Goal: Task Accomplishment & Management: Manage account settings

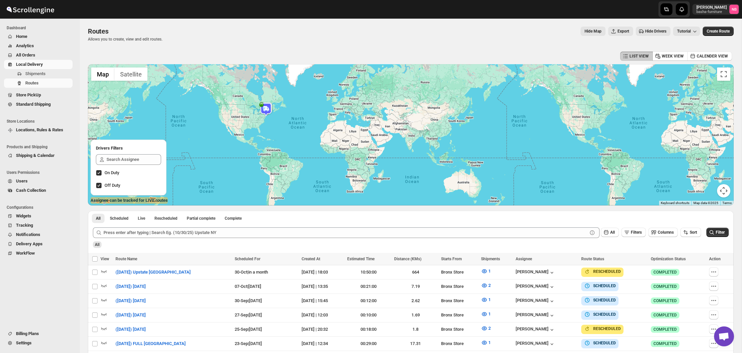
scroll to position [103, 0]
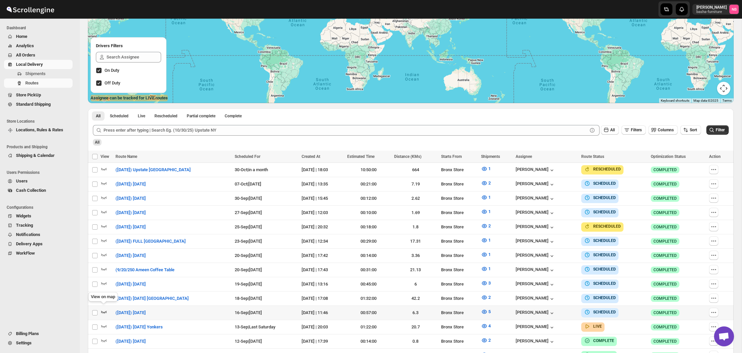
click at [103, 311] on icon "button" at bounding box center [104, 312] width 6 height 3
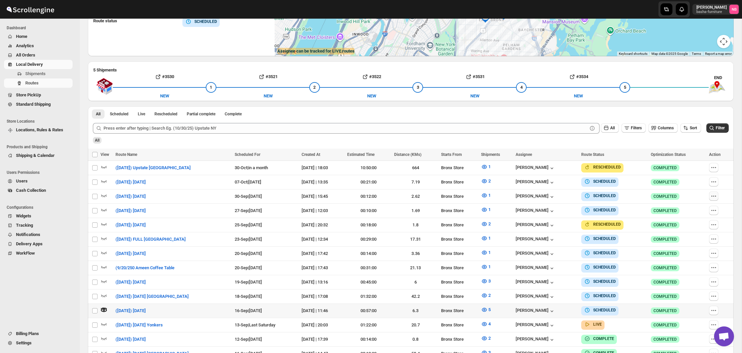
scroll to position [151, 0]
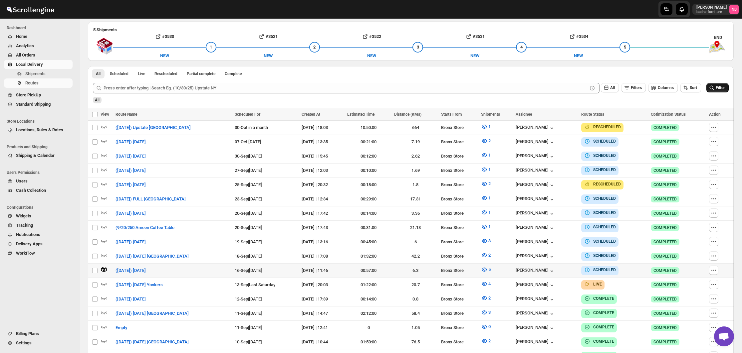
click at [714, 85] on button "Filter" at bounding box center [717, 87] width 22 height 9
click at [488, 281] on icon "button" at bounding box center [484, 284] width 7 height 7
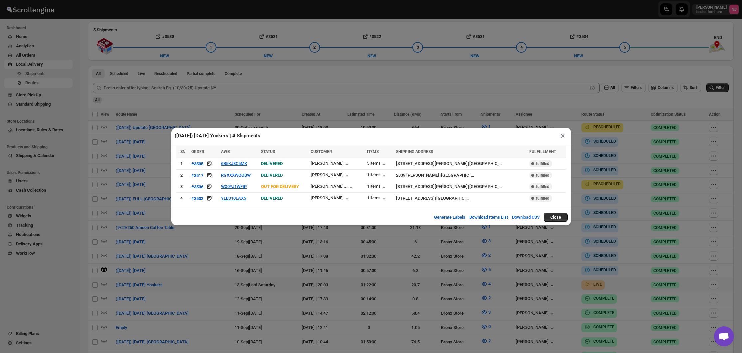
click at [320, 248] on div "([DATE]) [DATE] Yonkers | 4 Shipments × SN ORDER AWB STATUS CUSTOMER ITEMS SHIP…" at bounding box center [371, 176] width 742 height 353
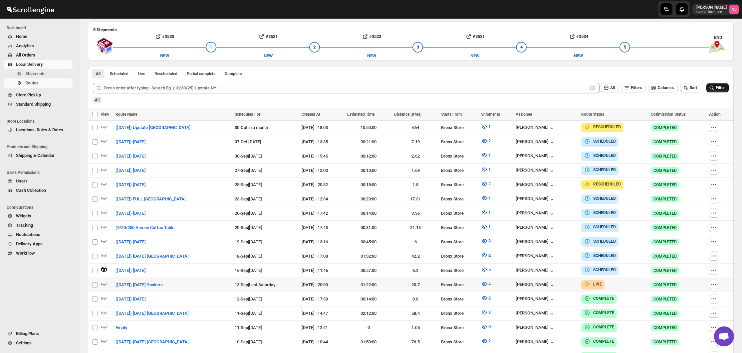
click at [710, 88] on icon "submit" at bounding box center [711, 88] width 7 height 7
click at [629, 64] on div "LIST VIEW WEEK VIEW CALENDER VIEW ROUTE DETAILS View Route Name ([DATE]) [DATE]…" at bounding box center [411, 161] width 646 height 525
click at [736, 72] on div "Routes. This page is ready Routes Allows you to create, view and edit routes. H…" at bounding box center [411, 146] width 662 height 556
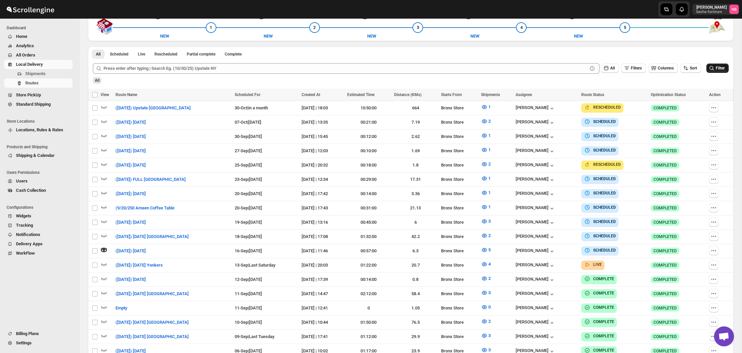
scroll to position [182, 0]
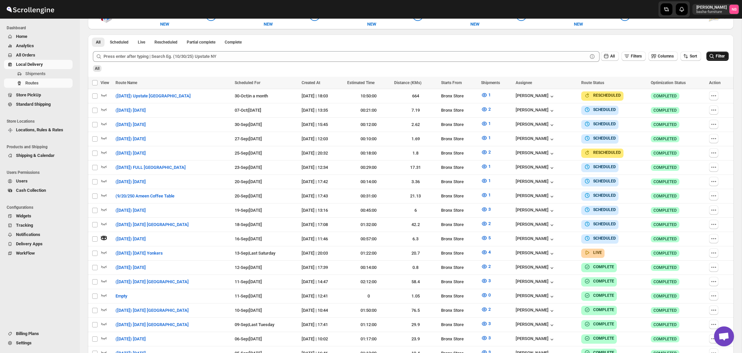
click at [45, 58] on span "All Orders" at bounding box center [43, 55] width 55 height 7
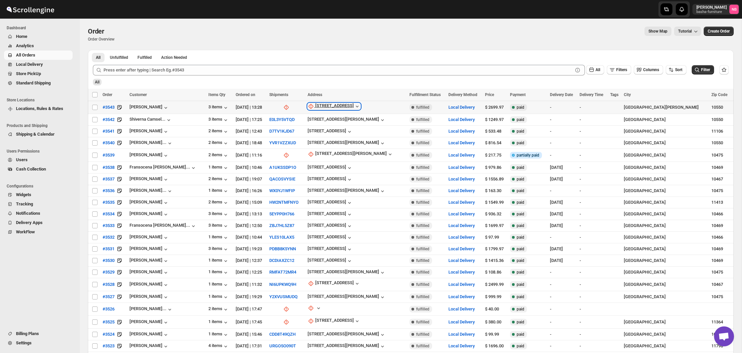
click at [341, 107] on div "[STREET_ADDRESS]" at bounding box center [334, 106] width 39 height 7
click at [333, 141] on span "Update manually" at bounding box center [339, 142] width 32 height 5
select select "US"
select select "[US_STATE]"
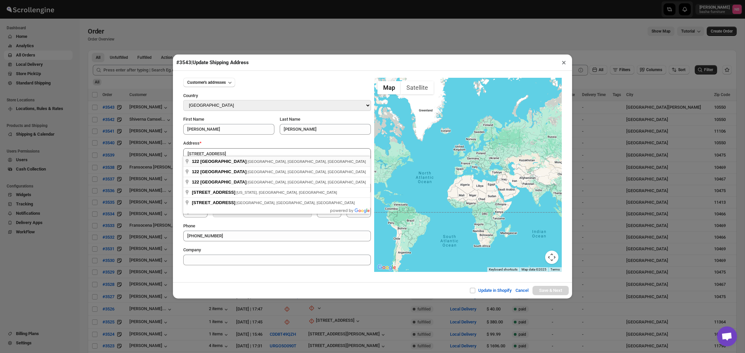
type input "[STREET_ADDRESS]"
type input "[GEOGRAPHIC_DATA]"
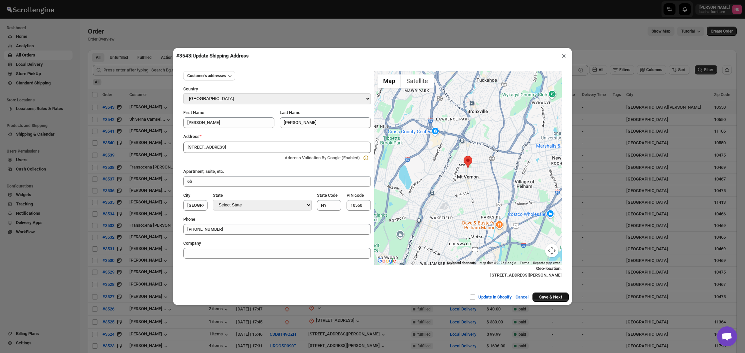
click at [550, 297] on button "Save & Next" at bounding box center [551, 297] width 36 height 9
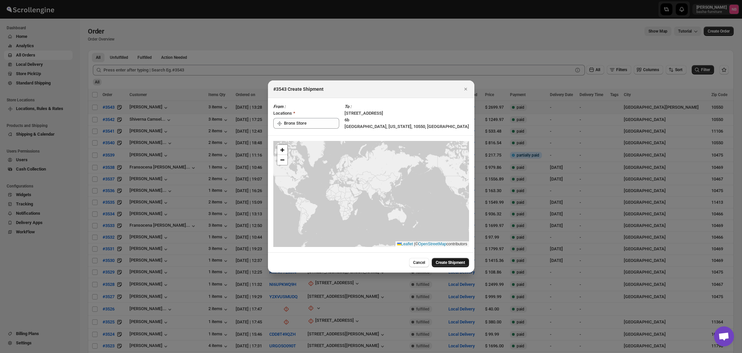
click at [441, 265] on span "Create Shipment" at bounding box center [450, 262] width 29 height 5
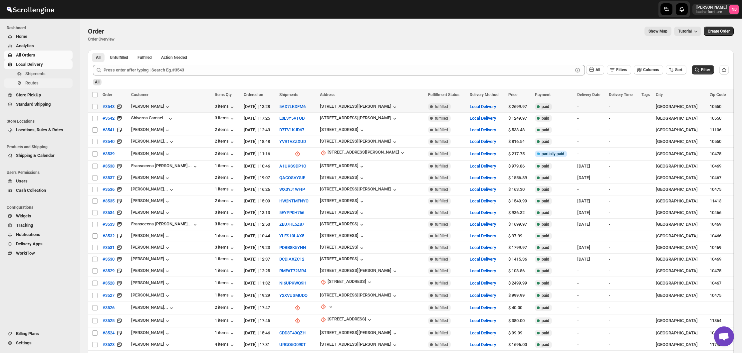
click at [35, 81] on span "Routes" at bounding box center [31, 83] width 13 height 5
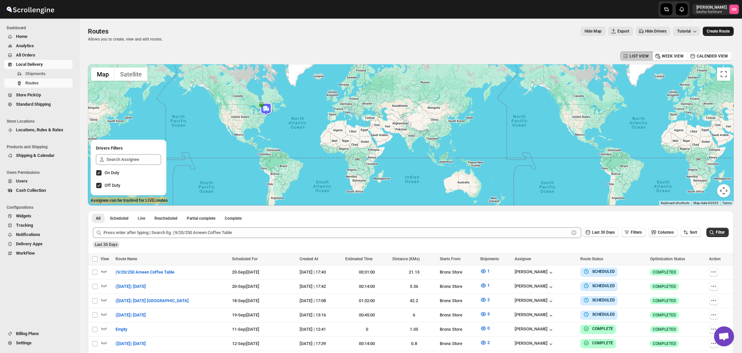
click at [711, 30] on span "Create Route" at bounding box center [718, 31] width 23 height 5
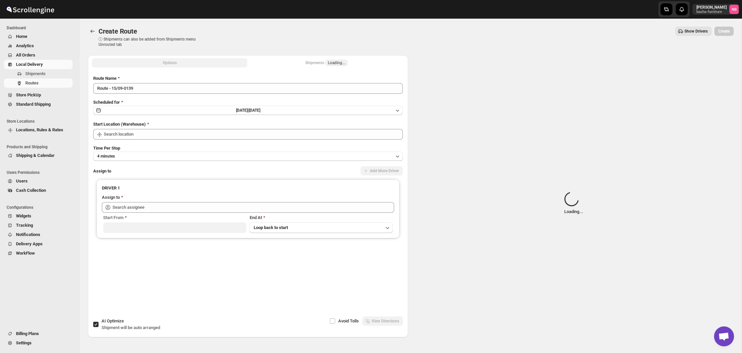
type input "Not Available"
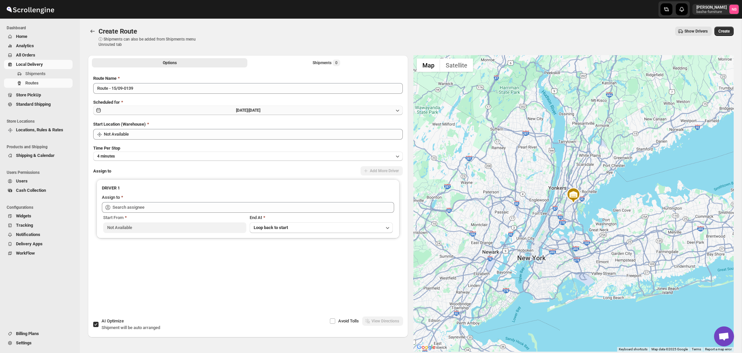
click at [249, 108] on span "[DATE] |" at bounding box center [242, 110] width 13 height 5
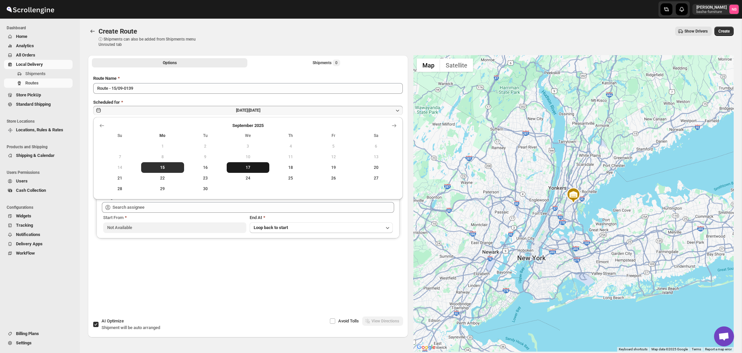
click at [251, 164] on button "17" at bounding box center [248, 167] width 43 height 11
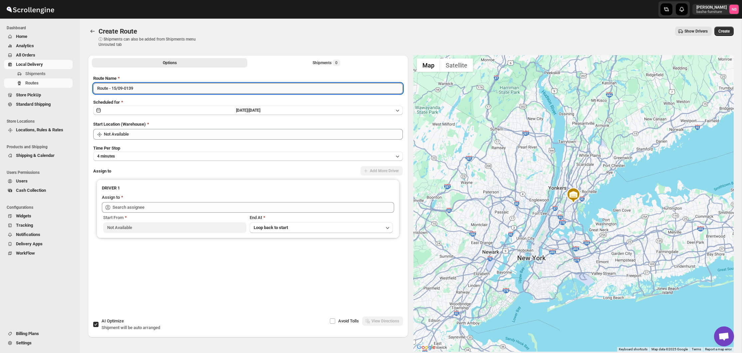
click at [201, 92] on input "Route - 15/09-0139" at bounding box center [248, 88] width 310 height 11
type input "([DATE]) [DATE]"
click at [178, 141] on div "Route Name ([DATE]) [DATE] Scheduled for [DATE] | [DATE] Start Location (Wareho…" at bounding box center [248, 184] width 310 height 218
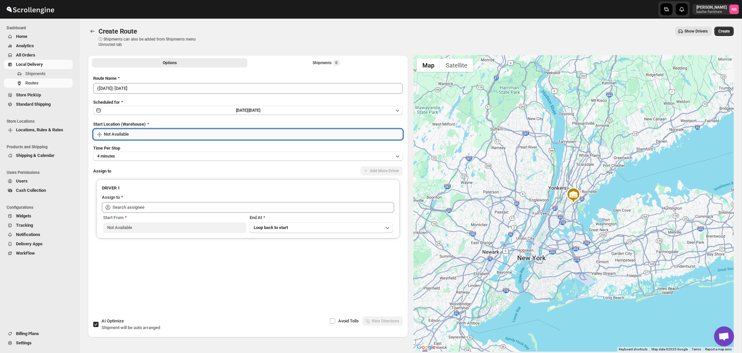
drag, startPoint x: 181, startPoint y: 131, endPoint x: 178, endPoint y: 133, distance: 3.4
click at [181, 131] on input "Not Available" at bounding box center [253, 134] width 299 height 11
click at [164, 163] on div "Bronx Store | [GEOGRAPHIC_DATA]" at bounding box center [248, 161] width 296 height 7
type input "Bronx Store"
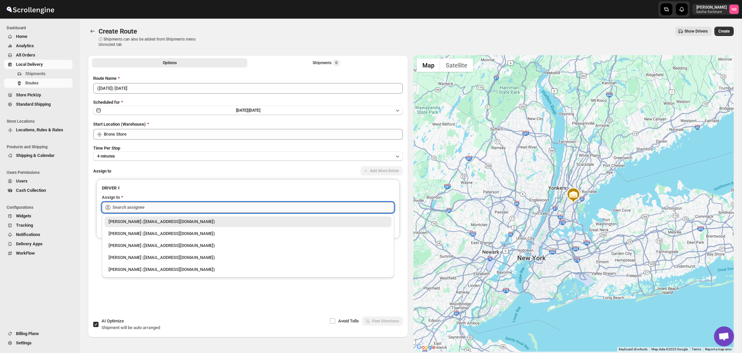
click at [166, 209] on input "text" at bounding box center [253, 207] width 282 height 11
click at [157, 232] on div "[PERSON_NAME] ([EMAIL_ADDRESS][DOMAIN_NAME])" at bounding box center [247, 234] width 279 height 7
type input "[PERSON_NAME] ([EMAIL_ADDRESS][DOMAIN_NAME])"
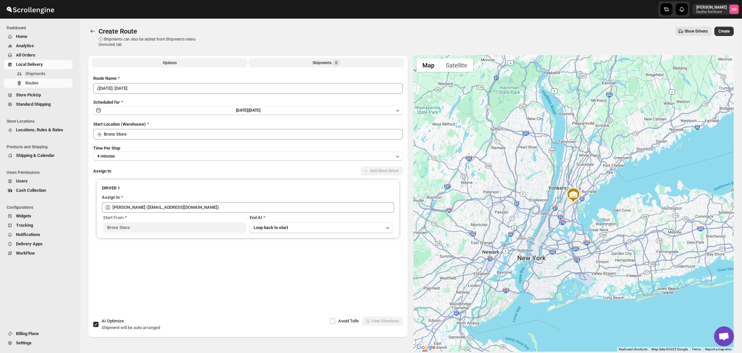
drag, startPoint x: 318, startPoint y: 63, endPoint x: 314, endPoint y: 66, distance: 4.6
click at [318, 63] on div "Shipments 0" at bounding box center [326, 63] width 28 height 7
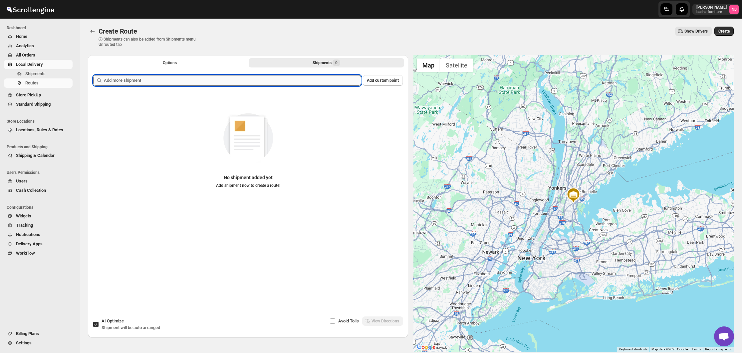
drag, startPoint x: 314, startPoint y: 66, endPoint x: 294, endPoint y: 78, distance: 23.9
click at [294, 78] on input "text" at bounding box center [232, 80] width 257 height 11
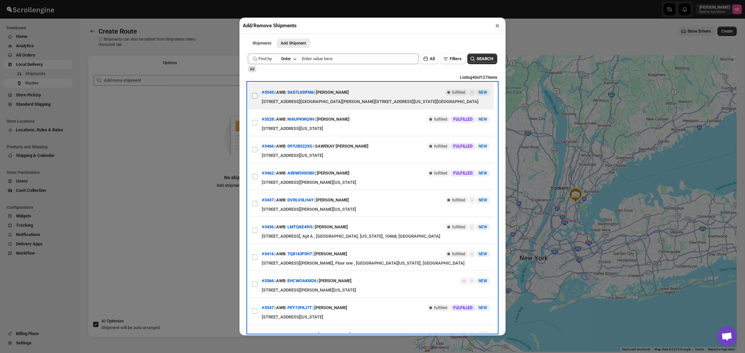
click at [256, 98] on input "View details for 68c84f328f29d9ce0bedc2e2" at bounding box center [254, 95] width 5 height 5
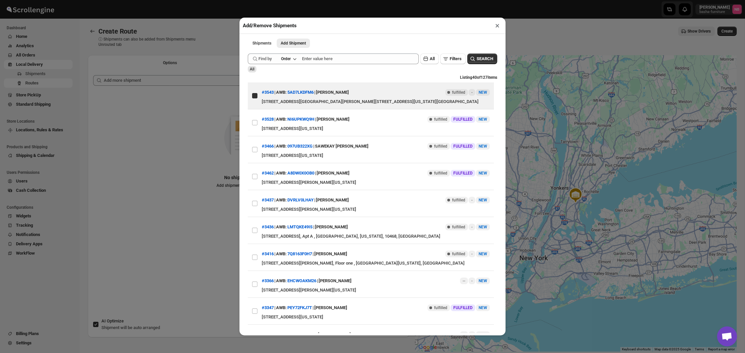
checkbox input "true"
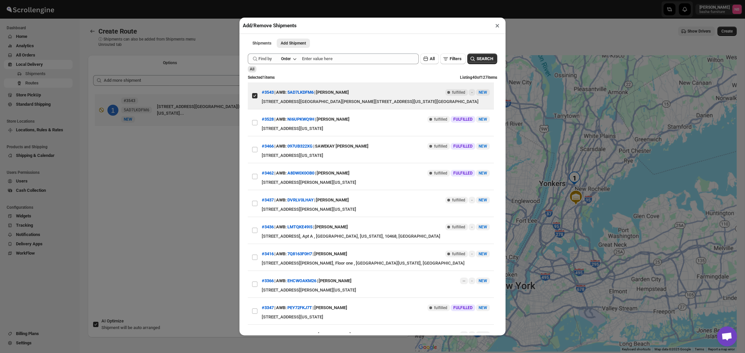
click at [124, 174] on div "Add/Remove Shipments × Shipments Add Shipment More views Shipments Add Shipment…" at bounding box center [372, 176] width 745 height 353
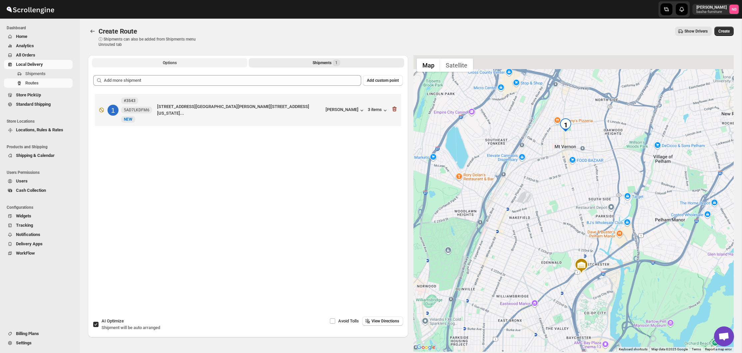
click at [172, 61] on span "Options" at bounding box center [170, 62] width 14 height 5
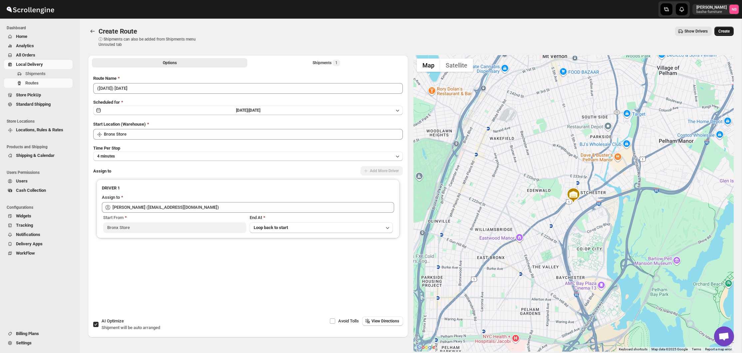
click at [728, 31] on span "Create" at bounding box center [723, 31] width 11 height 5
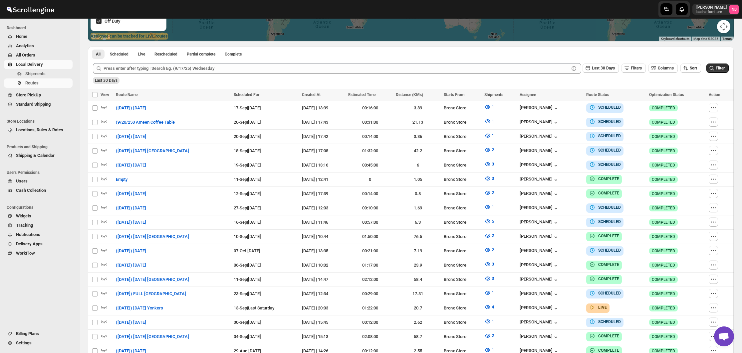
scroll to position [171, 0]
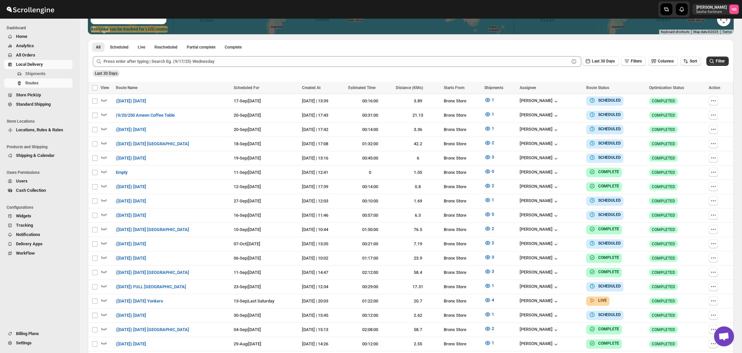
drag, startPoint x: 694, startPoint y: 61, endPoint x: 694, endPoint y: 65, distance: 4.0
click at [694, 61] on span "Sort" at bounding box center [693, 61] width 7 height 5
click at [683, 97] on div "Due Date" at bounding box center [679, 97] width 18 height 7
click at [592, 61] on span "Last 30 Days" at bounding box center [603, 61] width 23 height 5
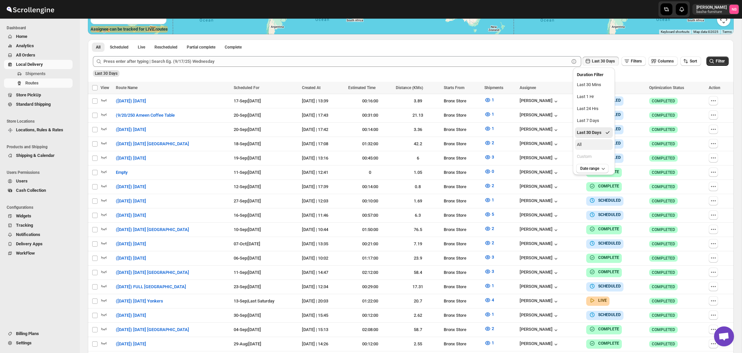
click at [596, 149] on button "All" at bounding box center [594, 144] width 38 height 11
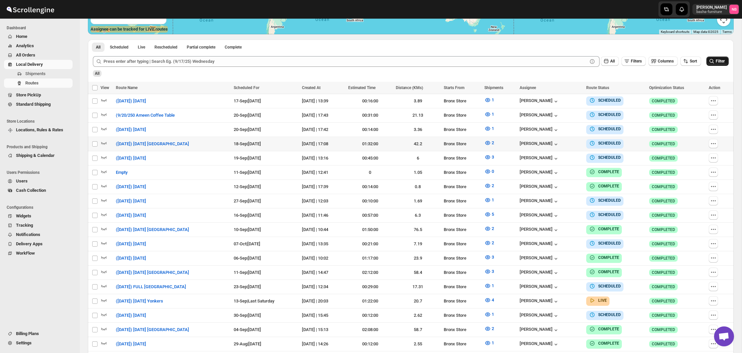
click at [713, 60] on icon "submit" at bounding box center [711, 61] width 7 height 7
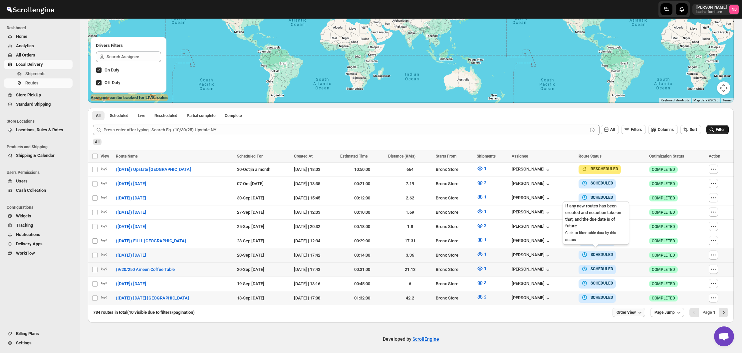
scroll to position [103, 0]
click at [633, 311] on span "Order View" at bounding box center [625, 313] width 19 height 5
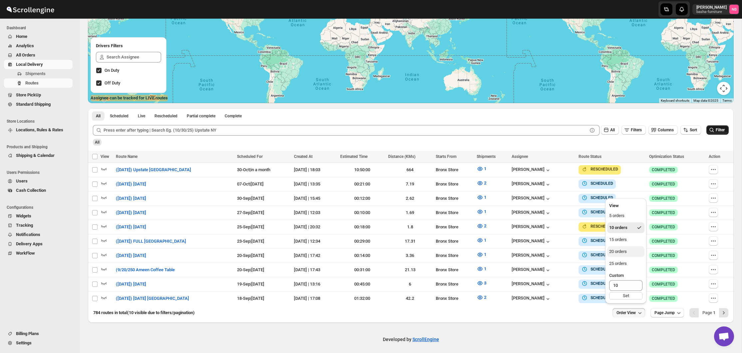
click at [622, 249] on div "20 orders" at bounding box center [618, 252] width 18 height 7
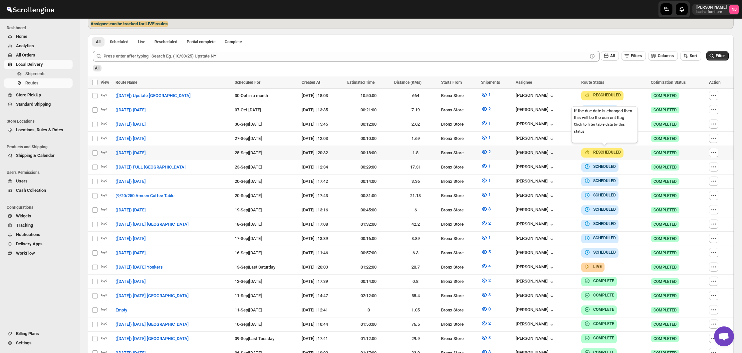
scroll to position [202, 0]
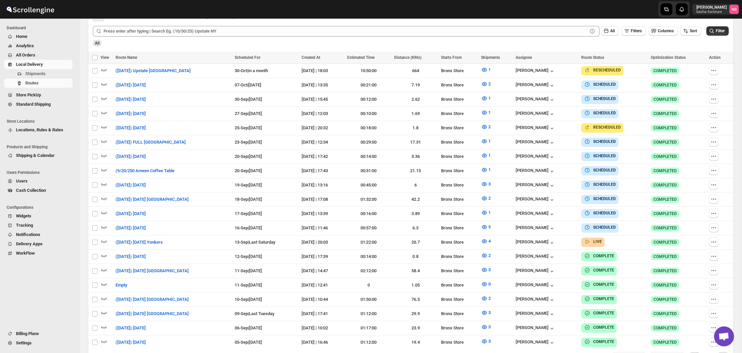
click at [47, 57] on span "All Orders" at bounding box center [43, 55] width 55 height 7
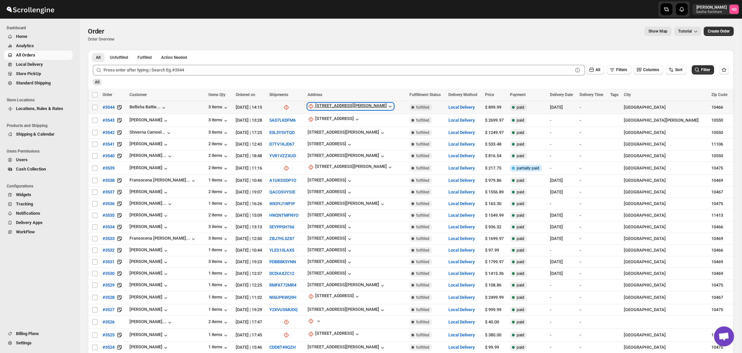
click at [344, 106] on div "[STREET_ADDRESS][PERSON_NAME]" at bounding box center [351, 106] width 72 height 7
click at [331, 143] on span "Update manually" at bounding box center [333, 142] width 32 height 5
select select "US"
select select "[US_STATE]"
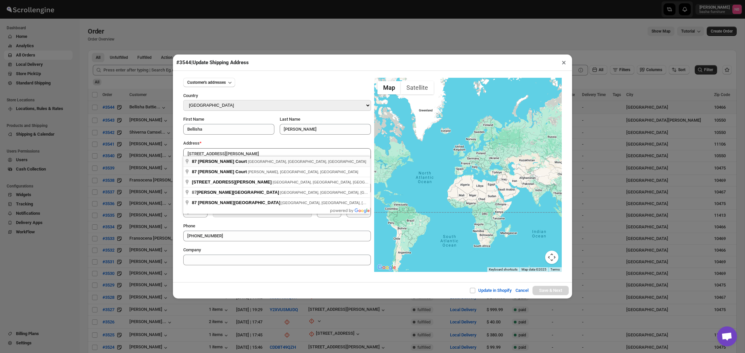
type input "[STREET_ADDRESS][PERSON_NAME]"
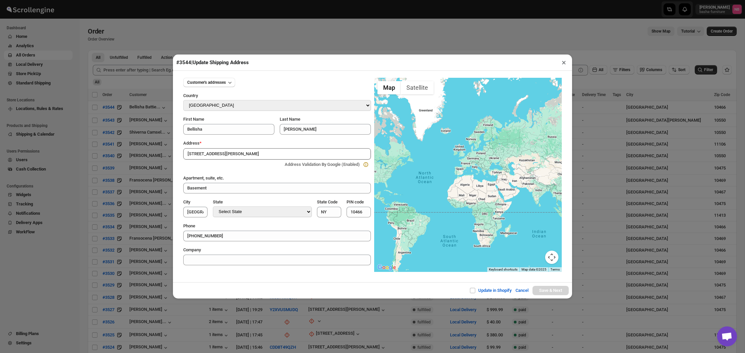
type input "[GEOGRAPHIC_DATA]"
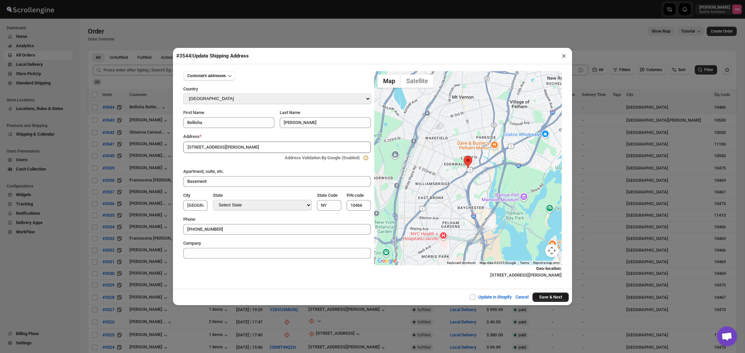
click at [546, 296] on button "Save & Next" at bounding box center [551, 297] width 36 height 9
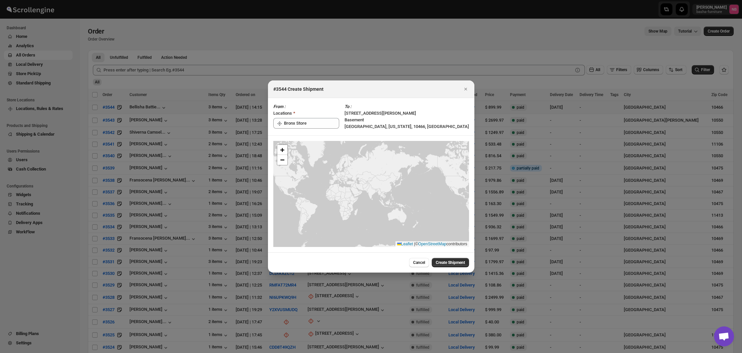
click at [448, 263] on span "Create Shipment" at bounding box center [450, 262] width 29 height 5
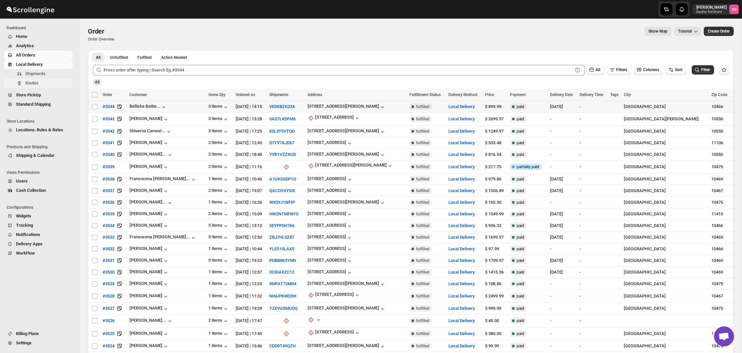
click at [40, 81] on span "Routes" at bounding box center [48, 83] width 46 height 7
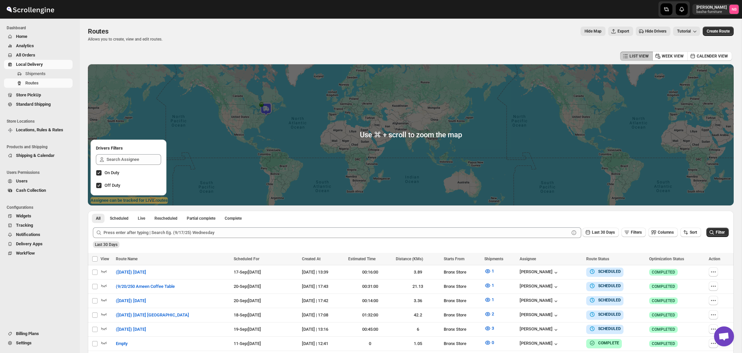
scroll to position [86, 0]
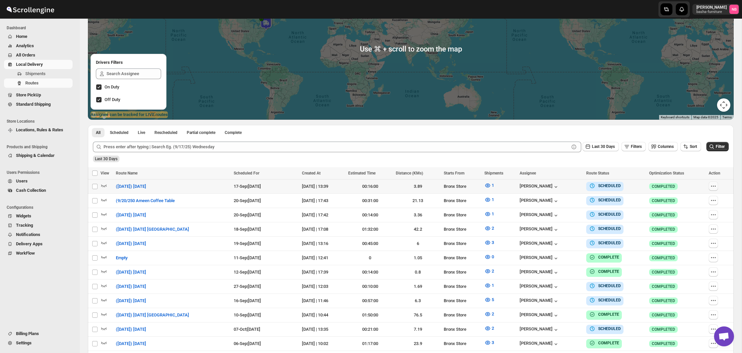
click at [713, 187] on icon "button" at bounding box center [713, 186] width 7 height 7
checkbox input "true"
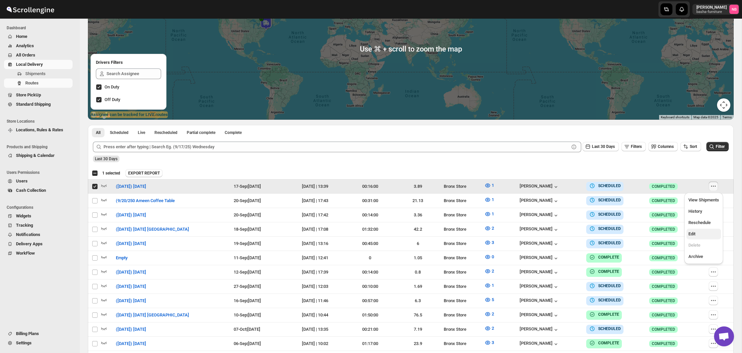
click at [707, 239] on button "Edit" at bounding box center [703, 234] width 35 height 11
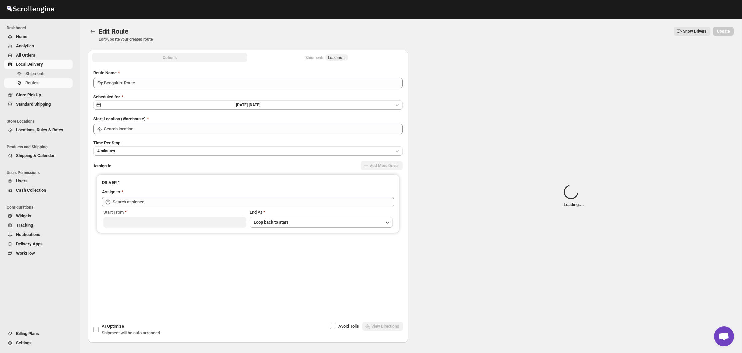
type input "([DATE]) [DATE]"
type input "[PERSON_NAME] ([EMAIL_ADDRESS][DOMAIN_NAME])"
type input "Bronx Store"
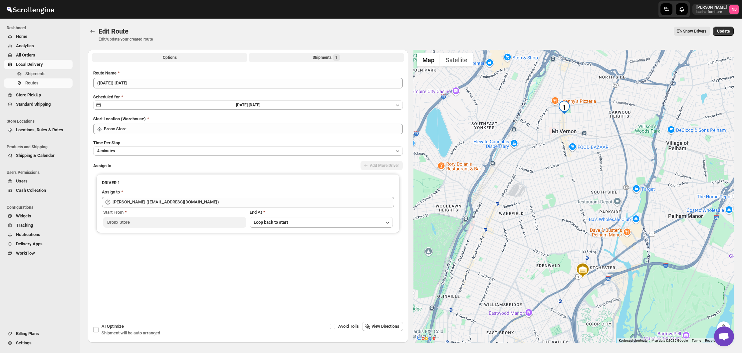
click at [304, 59] on button "Shipments 1" at bounding box center [326, 57] width 155 height 9
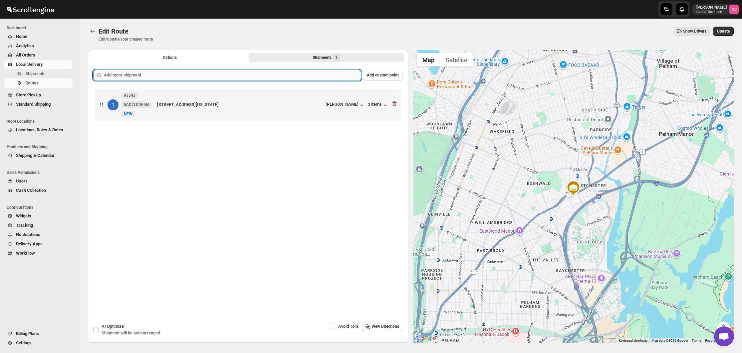
drag, startPoint x: 299, startPoint y: 64, endPoint x: 296, endPoint y: 80, distance: 16.0
click at [296, 80] on input "text" at bounding box center [232, 75] width 257 height 11
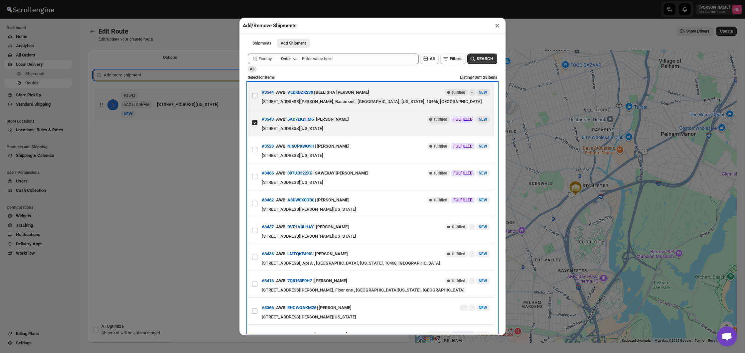
click at [254, 97] on input "View details for 68c85a068f29d9ce0bedc3f1" at bounding box center [254, 95] width 5 height 5
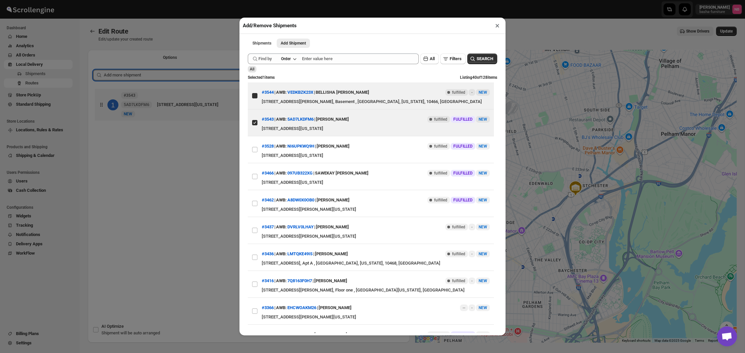
checkbox input "true"
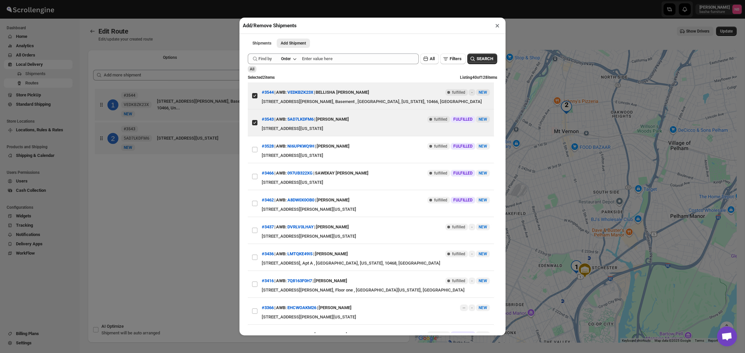
click at [191, 193] on div "Add/Remove Shipments × Shipments Add Shipment More views Shipments Add Shipment…" at bounding box center [372, 176] width 745 height 353
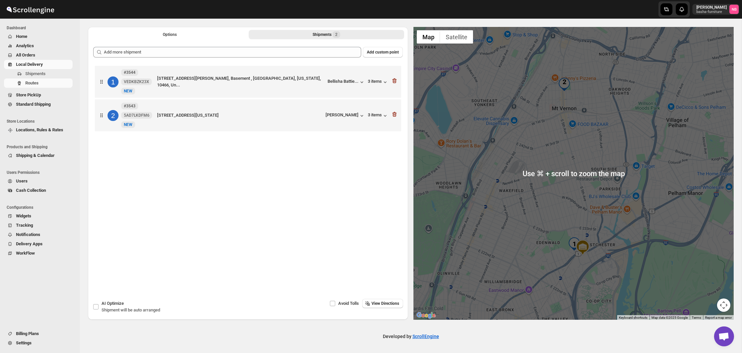
scroll to position [23, 0]
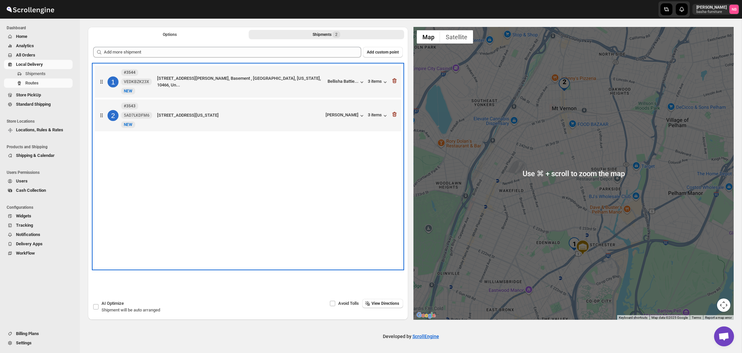
click at [290, 158] on div "1 #3544 VEDKBZK23X New NEW [STREET_ADDRESS][PERSON_NAME], Basement , [GEOGRAPHI…" at bounding box center [248, 166] width 310 height 205
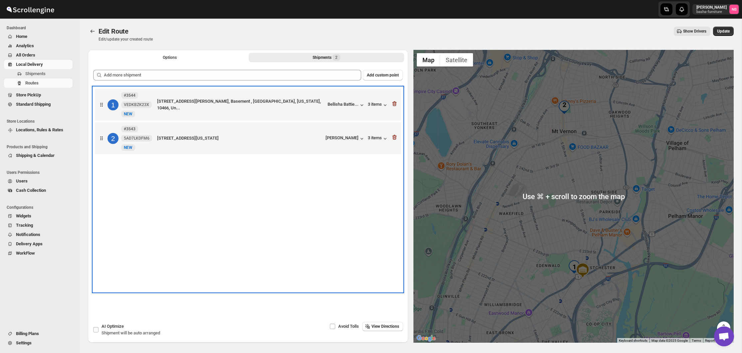
scroll to position [0, 0]
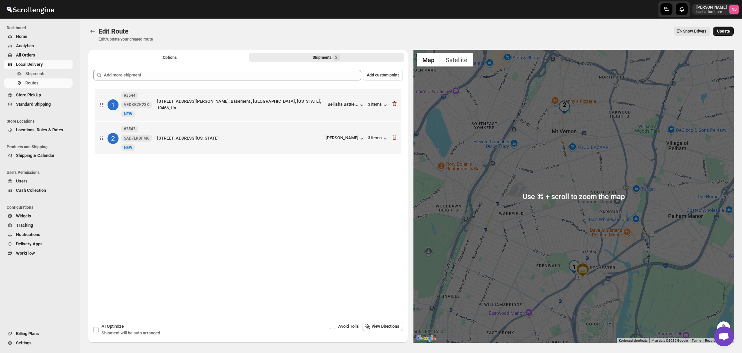
click at [723, 31] on span "Update" at bounding box center [723, 31] width 13 height 5
